Goal: Information Seeking & Learning: Learn about a topic

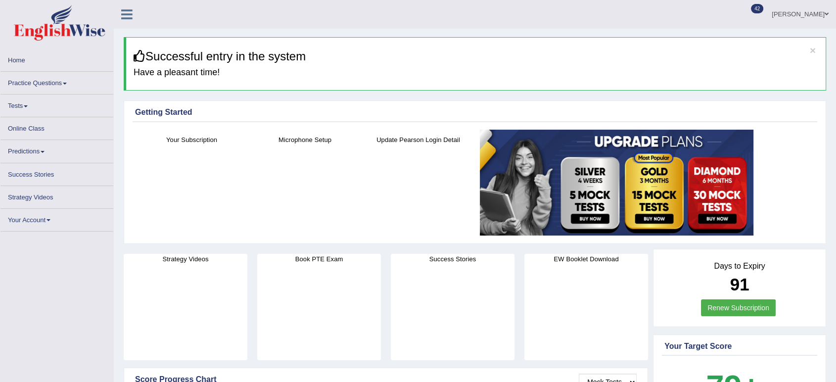
click at [63, 80] on link "Practice Questions" at bounding box center [56, 81] width 113 height 19
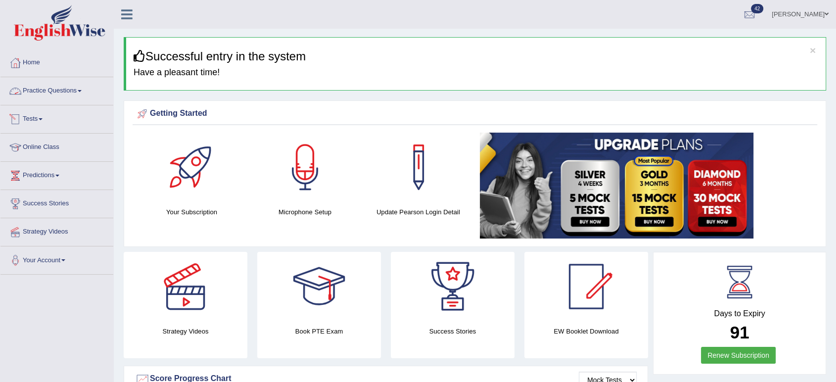
click at [72, 92] on link "Practice Questions" at bounding box center [56, 89] width 113 height 25
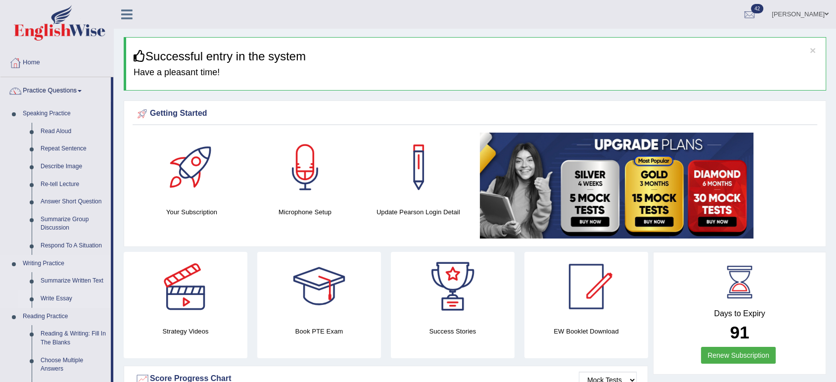
click at [66, 295] on link "Write Essay" at bounding box center [73, 299] width 75 height 18
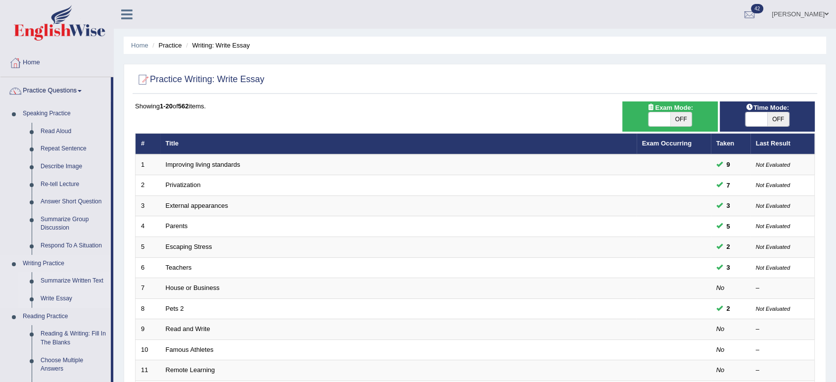
click at [74, 281] on link "Summarize Written Text" at bounding box center [73, 281] width 75 height 18
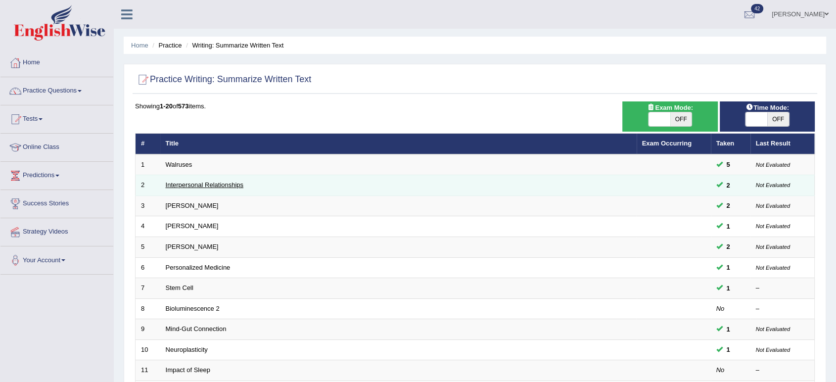
click at [228, 182] on link "Interpersonal Relationships" at bounding box center [205, 184] width 78 height 7
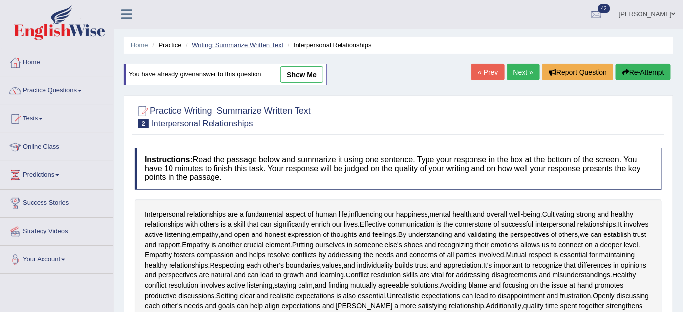
click at [225, 44] on link "Writing: Summarize Written Text" at bounding box center [237, 45] width 91 height 7
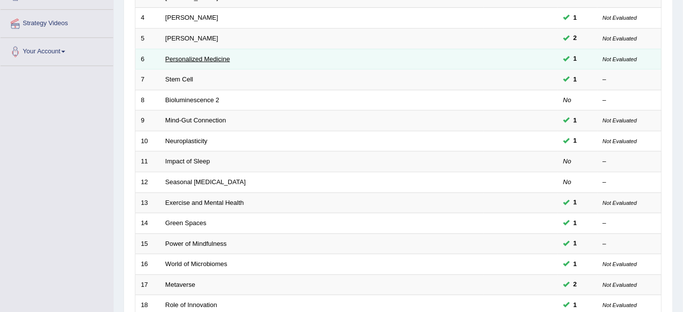
scroll to position [179, 0]
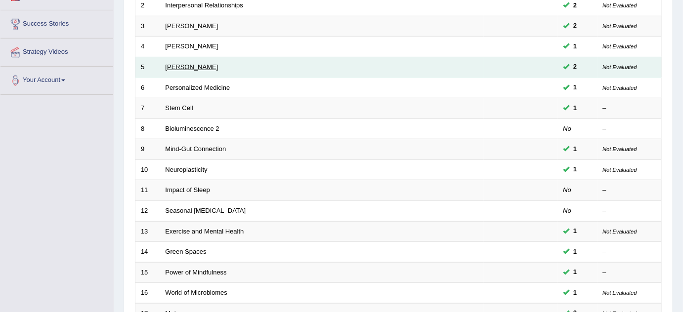
click at [210, 65] on link "[PERSON_NAME]" at bounding box center [192, 66] width 53 height 7
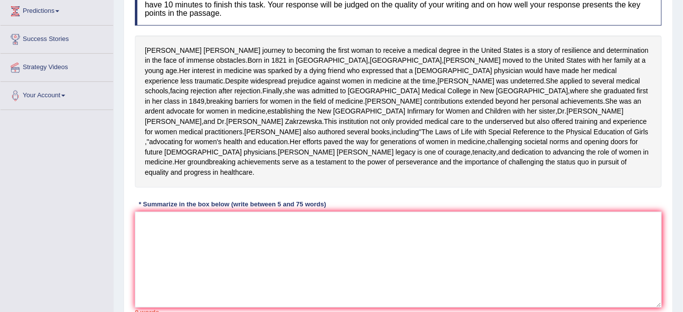
scroll to position [179, 0]
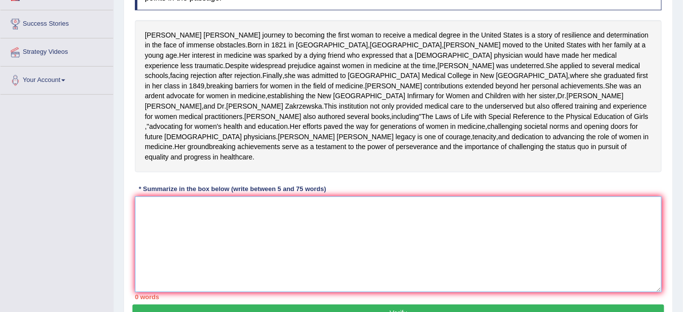
click at [273, 255] on textarea at bounding box center [398, 245] width 527 height 96
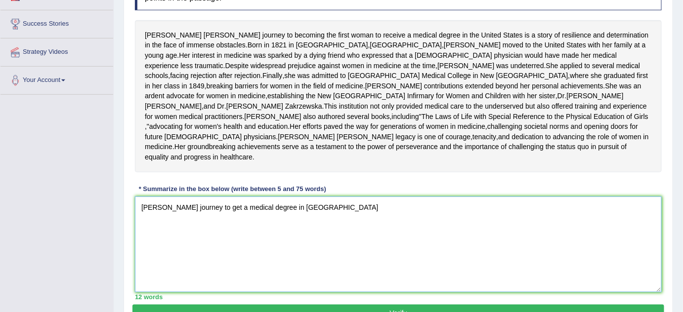
click at [377, 247] on textarea "[PERSON_NAME] journey to get a medical degree in [GEOGRAPHIC_DATA]" at bounding box center [398, 245] width 527 height 96
click at [442, 244] on textarea "[PERSON_NAME] journey to get a medical degree in [GEOGRAPHIC_DATA] is a story o…" at bounding box center [398, 245] width 527 height 96
click at [496, 246] on textarea "[PERSON_NAME] journey to get a medical degree in [GEOGRAPHIC_DATA] is a story o…" at bounding box center [398, 245] width 527 height 96
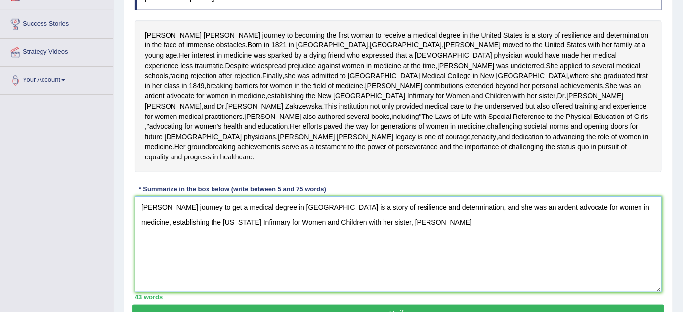
click at [456, 261] on textarea "[PERSON_NAME] journey to get a medical degree in [GEOGRAPHIC_DATA] is a story o…" at bounding box center [398, 245] width 527 height 96
drag, startPoint x: 487, startPoint y: 247, endPoint x: 505, endPoint y: 246, distance: 18.8
click at [505, 246] on textarea "[PERSON_NAME] journey to get a medical degree in [GEOGRAPHIC_DATA] is a story o…" at bounding box center [398, 245] width 527 height 96
click at [498, 258] on textarea "[PERSON_NAME] journey to get a medical degree in [GEOGRAPHIC_DATA] is a story o…" at bounding box center [398, 245] width 527 height 96
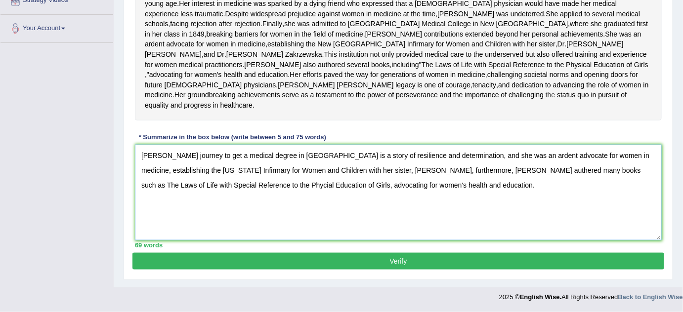
scroll to position [270, 0]
type textarea "[PERSON_NAME] journey to get a medical degree in [GEOGRAPHIC_DATA] is a story o…"
click at [397, 260] on button "Verify" at bounding box center [399, 261] width 532 height 17
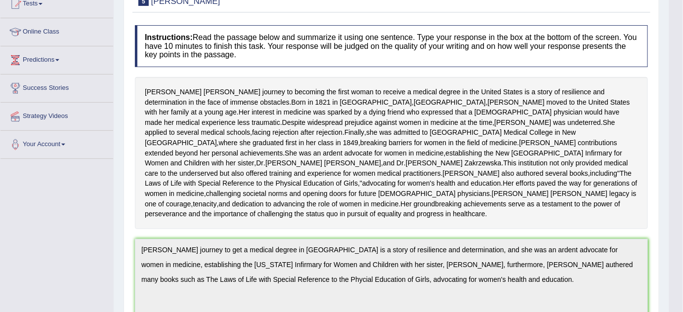
scroll to position [115, 0]
